Goal: Find specific page/section: Find specific page/section

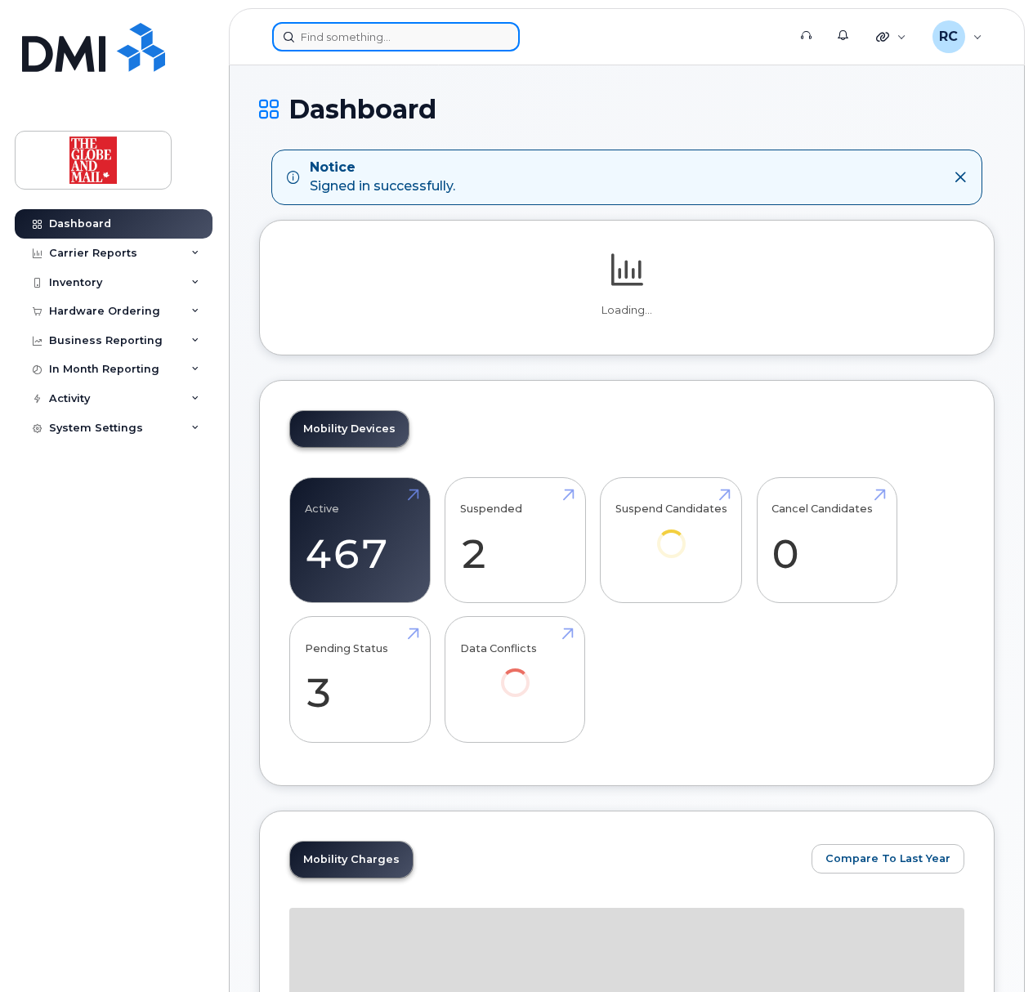
click at [383, 30] on input at bounding box center [396, 36] width 248 height 29
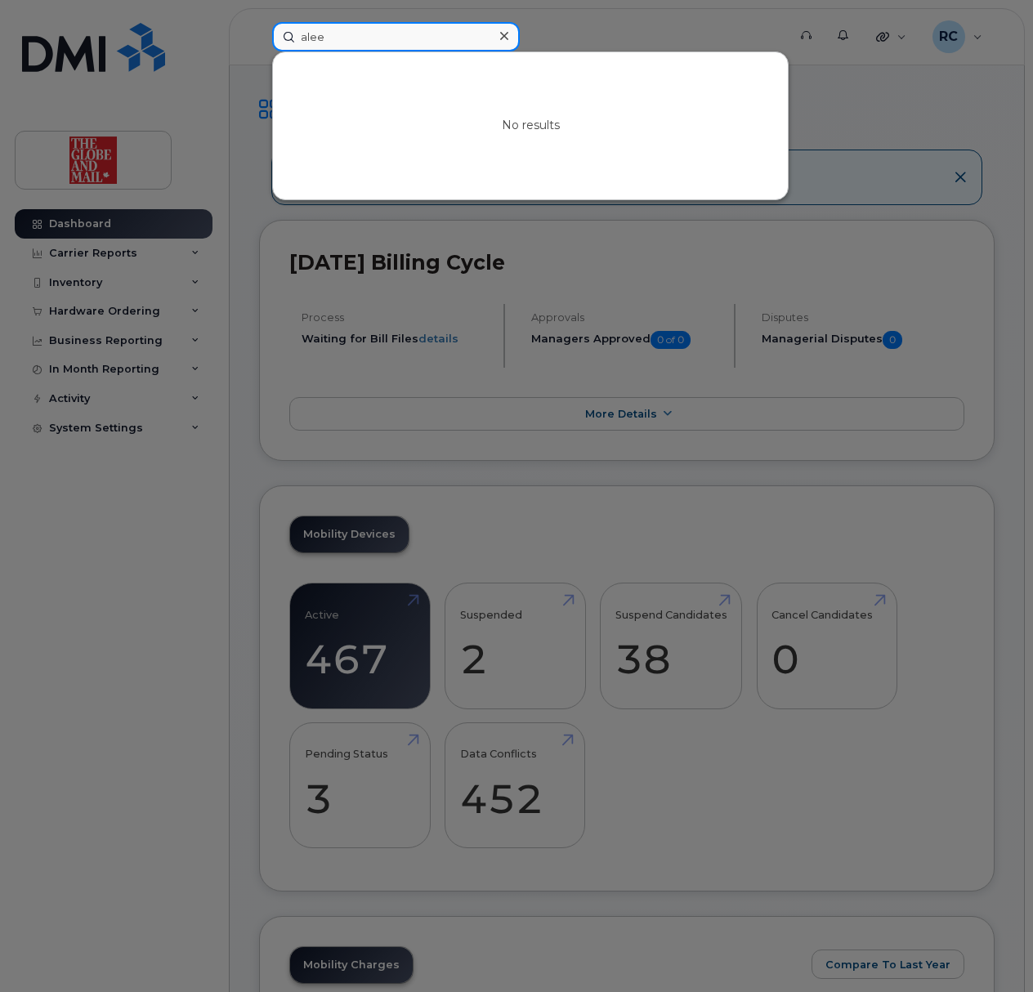
drag, startPoint x: 332, startPoint y: 43, endPoint x: -203, endPoint y: 41, distance: 534.6
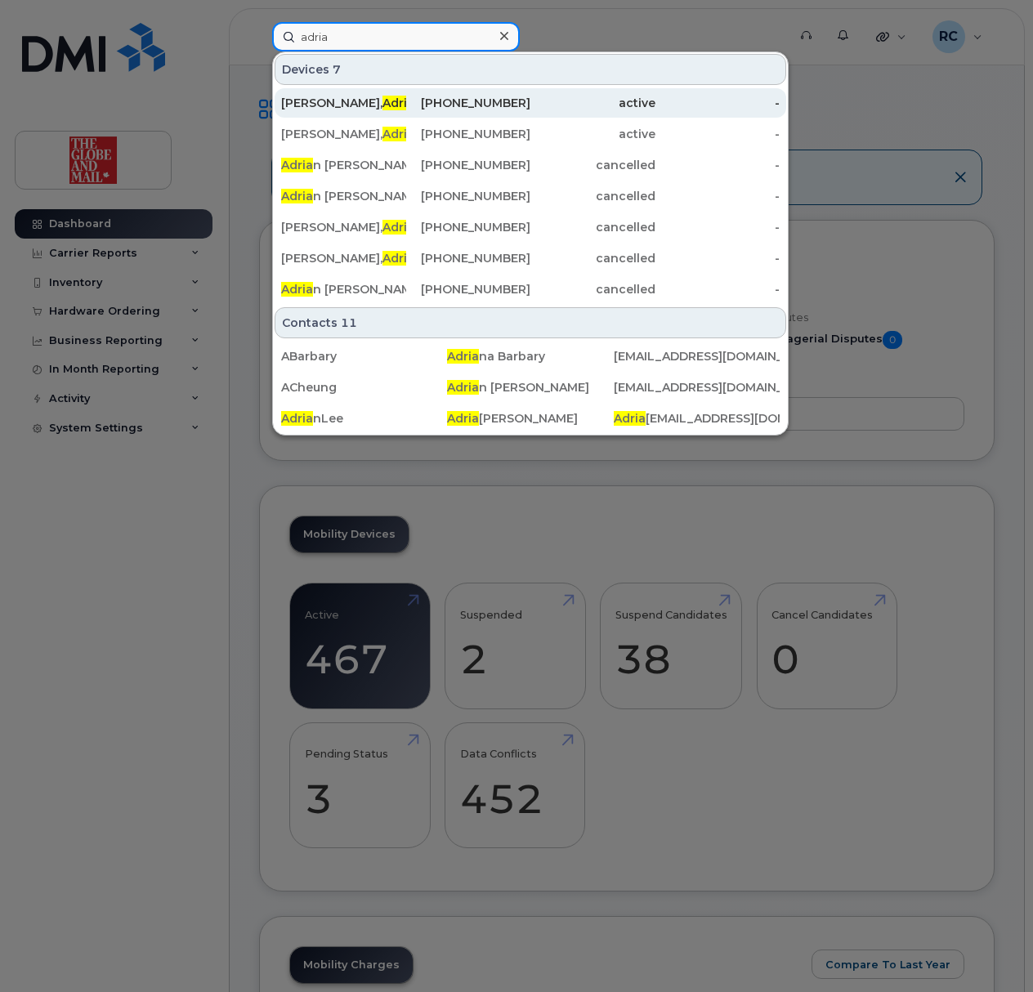
type input "adria"
click at [302, 106] on div "[PERSON_NAME] n" at bounding box center [343, 103] width 125 height 16
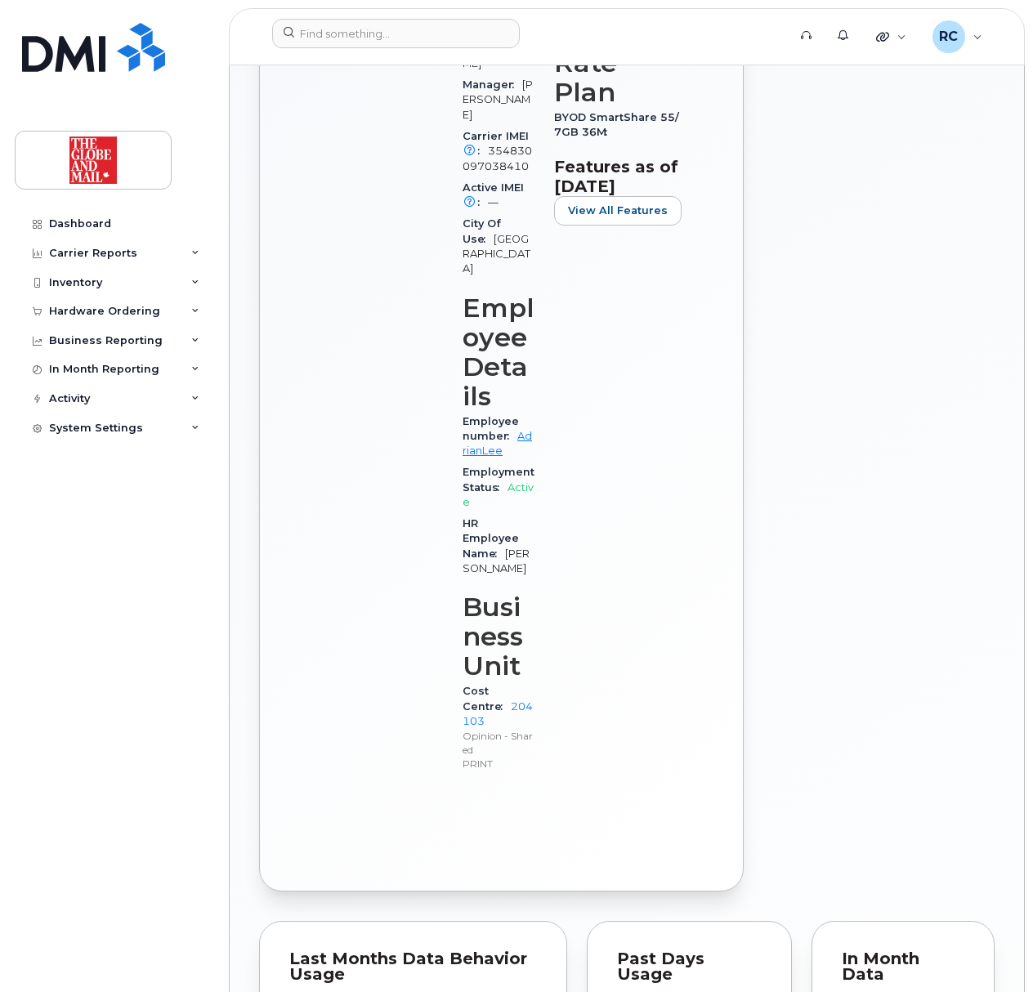
scroll to position [749, 0]
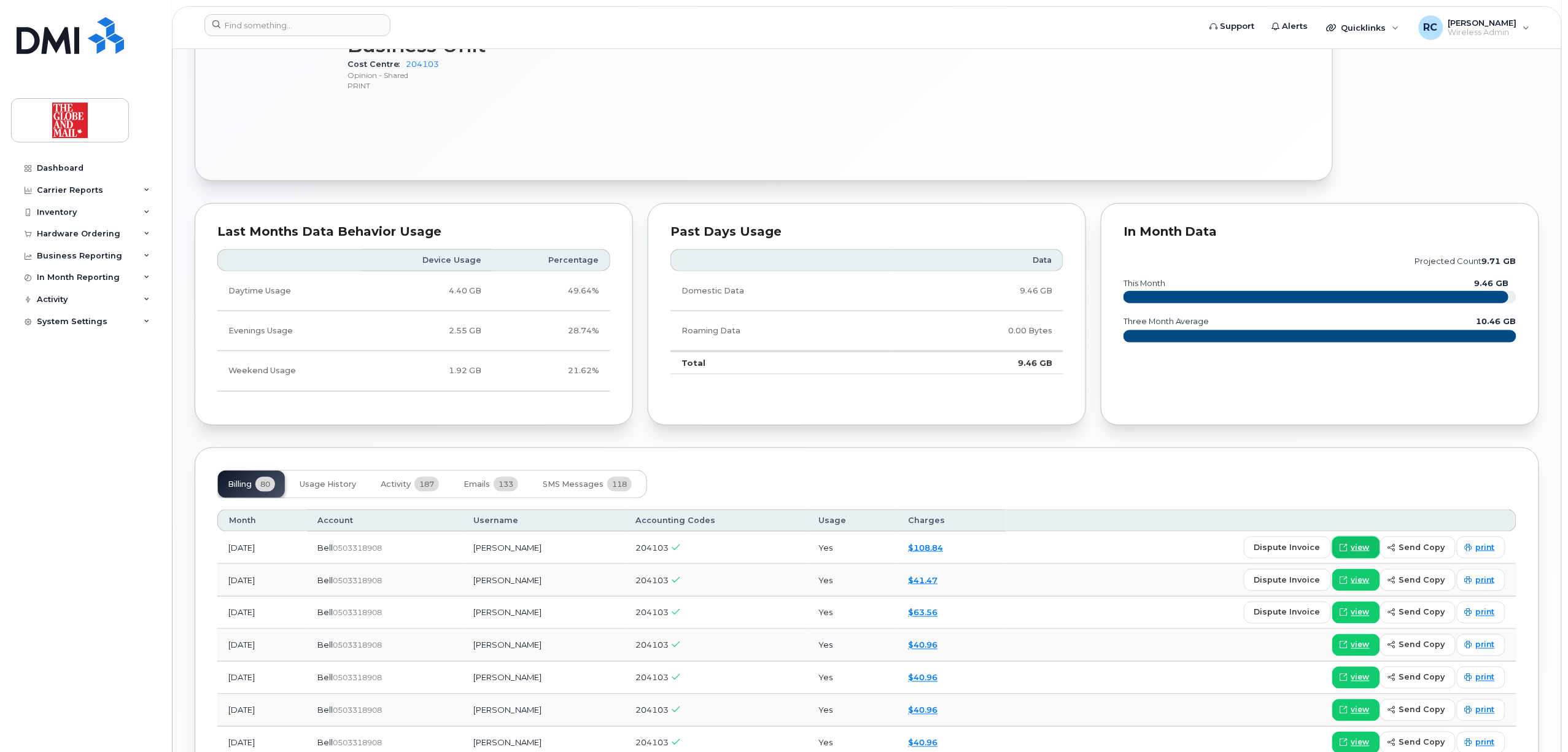
click at [775, 551] on span "view" at bounding box center [1360, 548] width 19 height 11
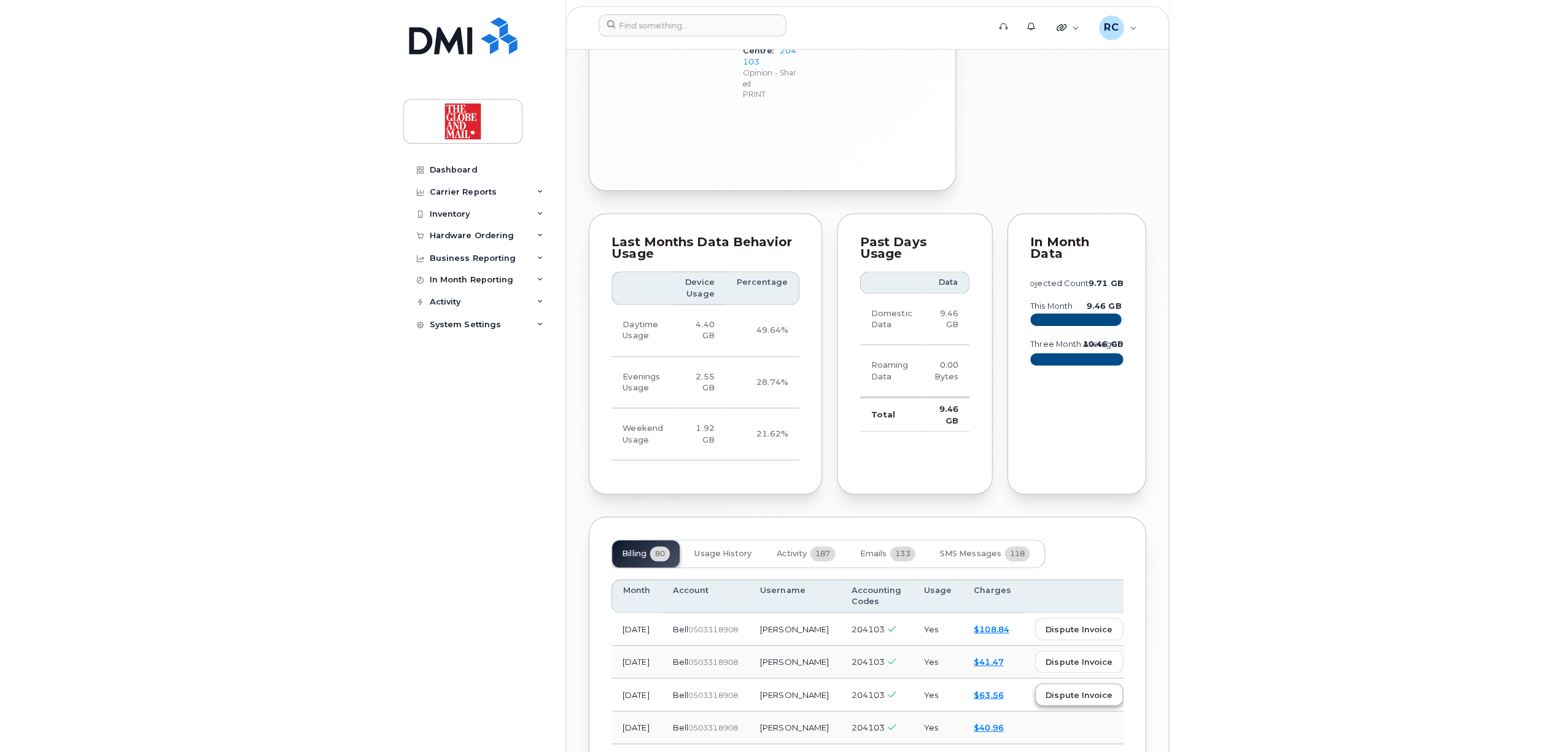
scroll to position [1135, 0]
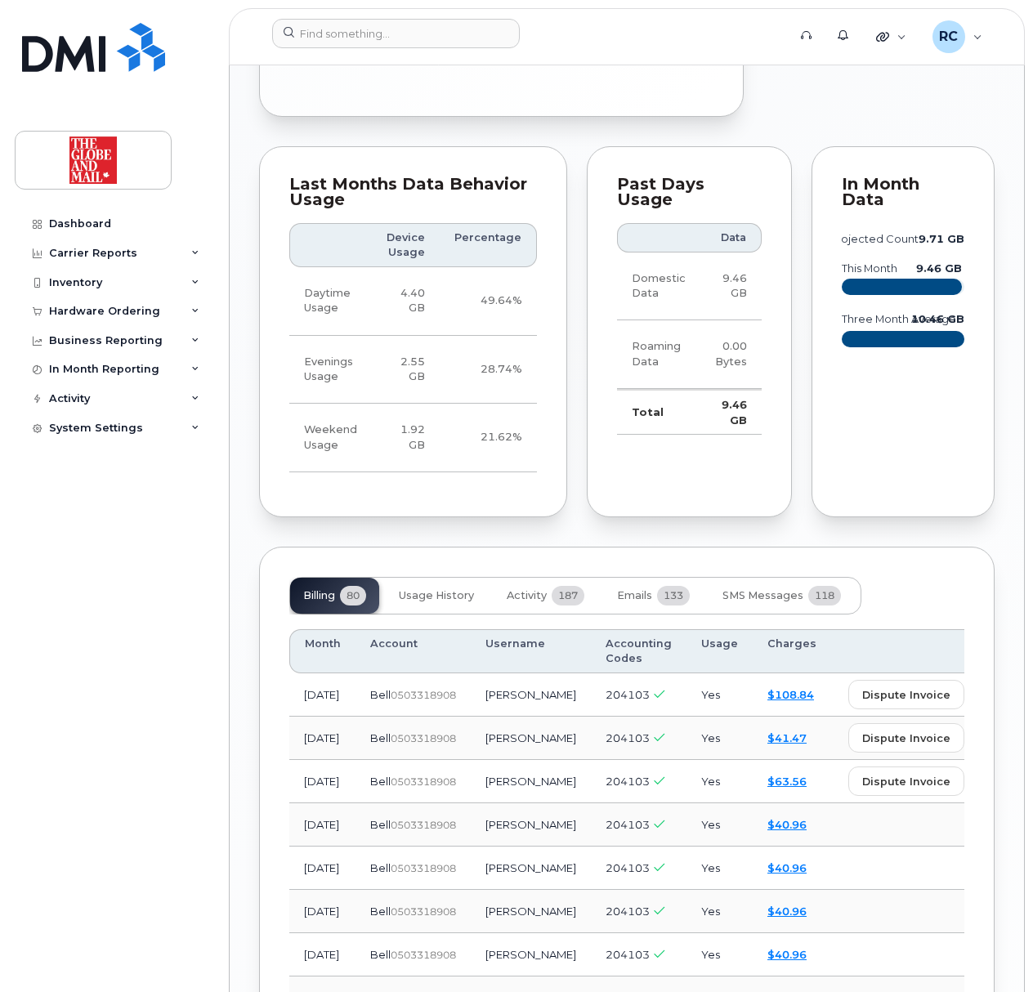
click at [992, 687] on span "view" at bounding box center [1004, 694] width 25 height 15
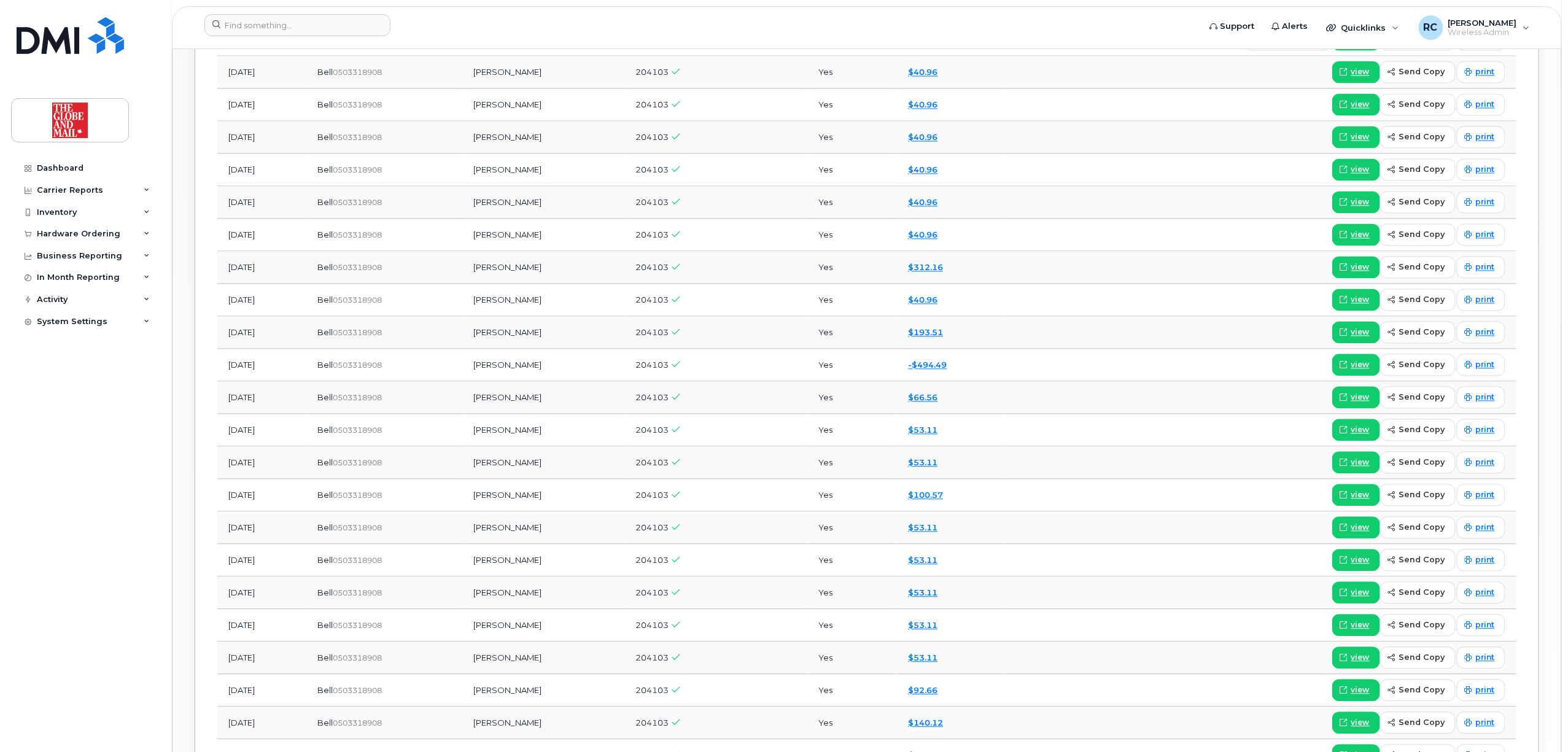
scroll to position [808, 0]
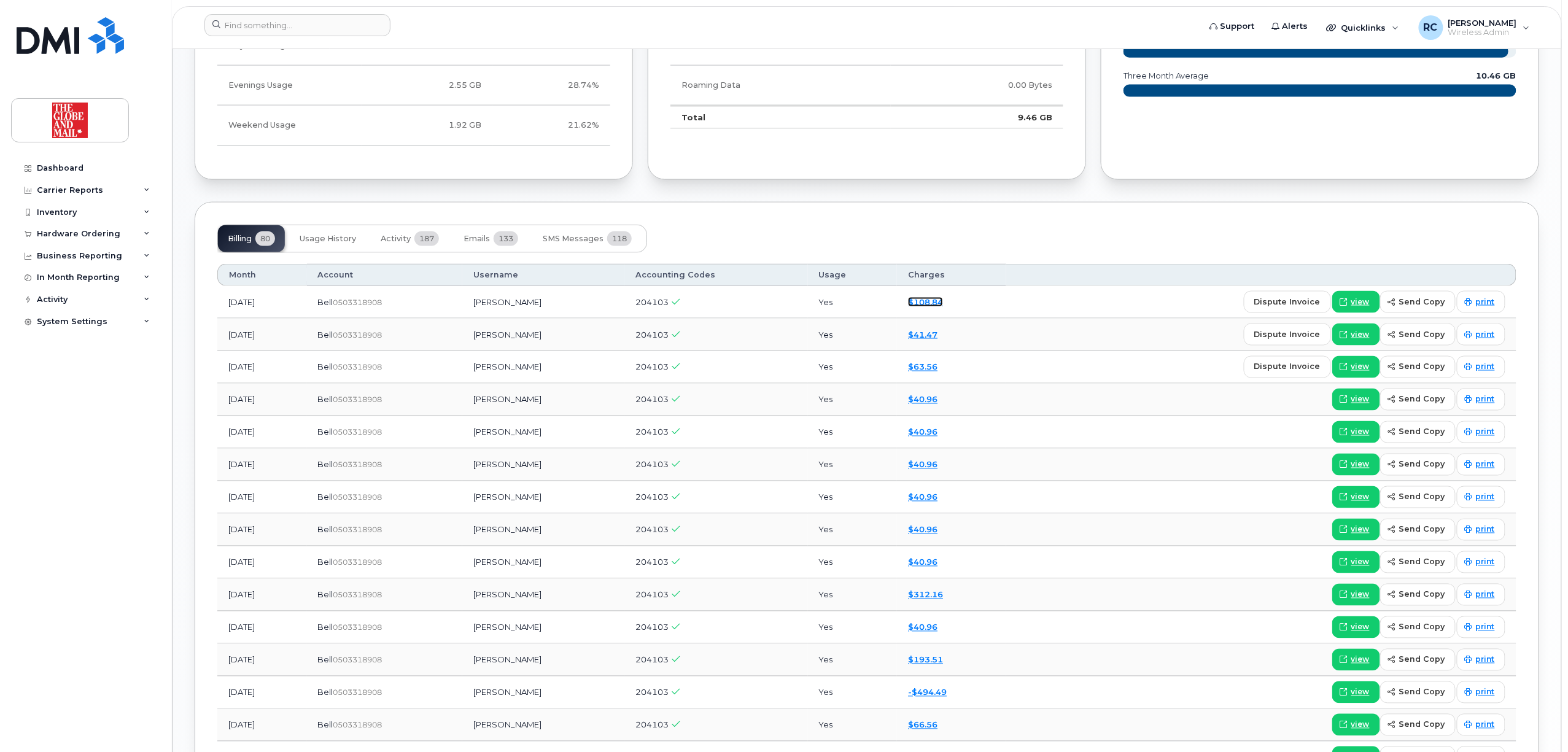
click at [775, 305] on link "$108.84" at bounding box center [925, 302] width 35 height 10
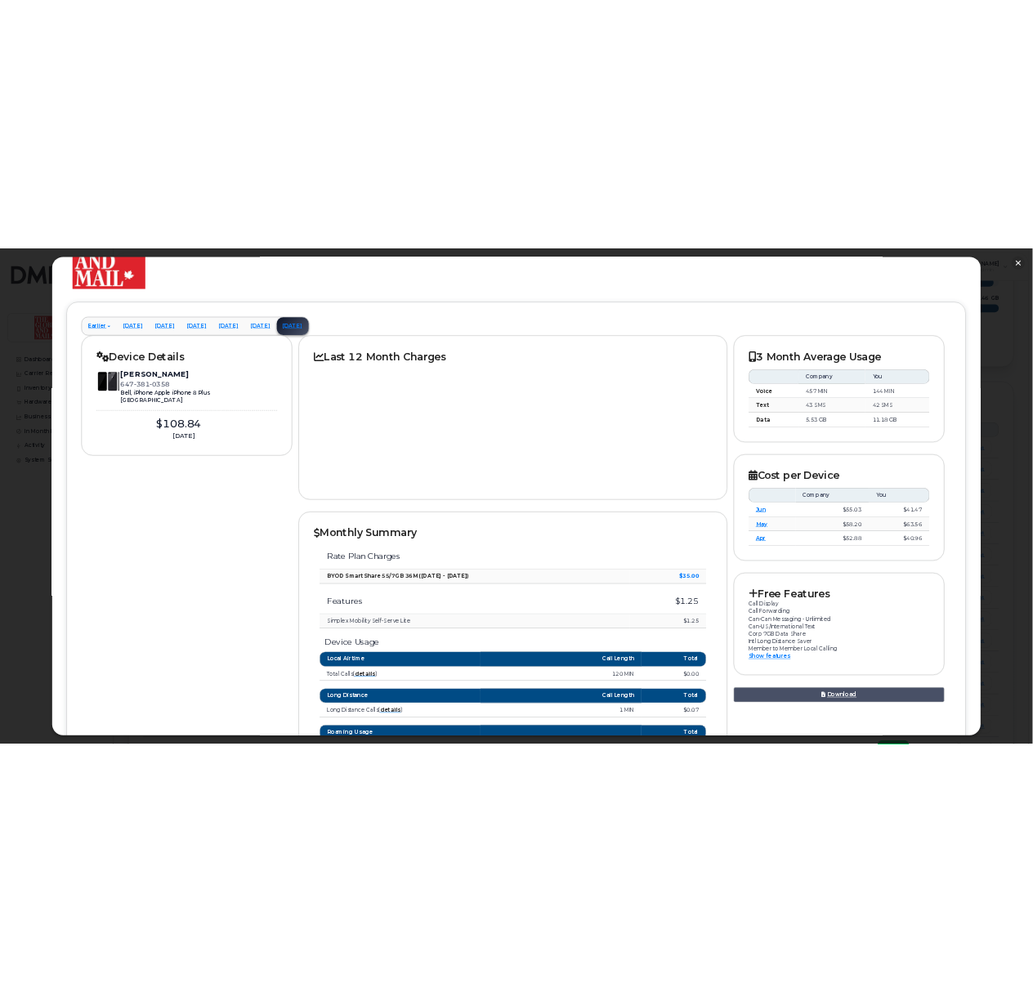
scroll to position [151, 0]
